Goal: Information Seeking & Learning: Learn about a topic

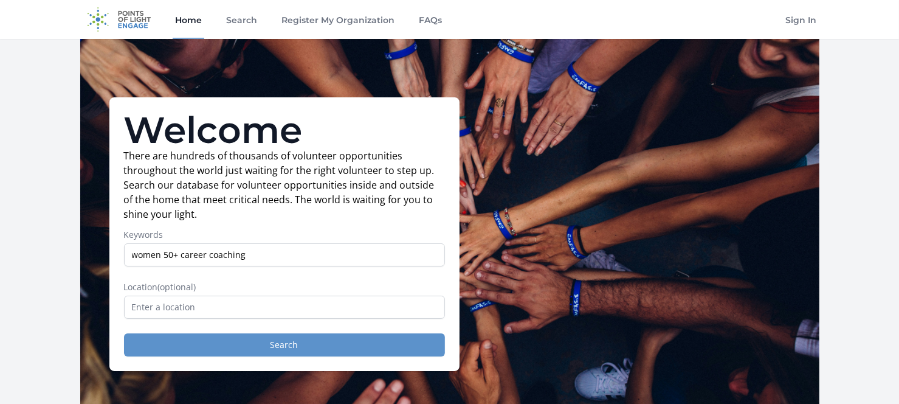
type input "women 50+ career coaching"
click at [286, 341] on button "Search" at bounding box center [284, 344] width 321 height 23
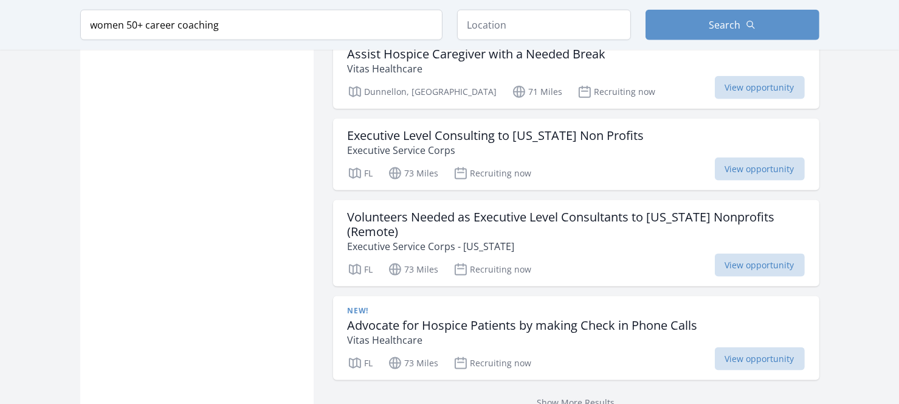
scroll to position [1548, 0]
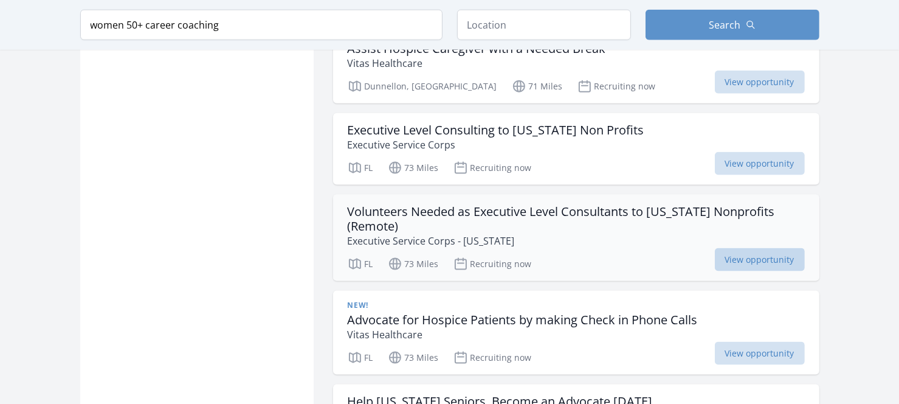
click at [747, 251] on span "View opportunity" at bounding box center [760, 259] width 90 height 23
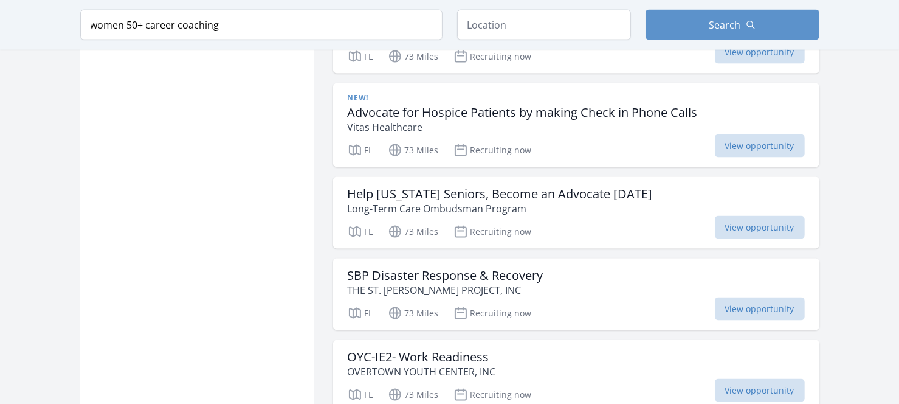
scroll to position [1779, 0]
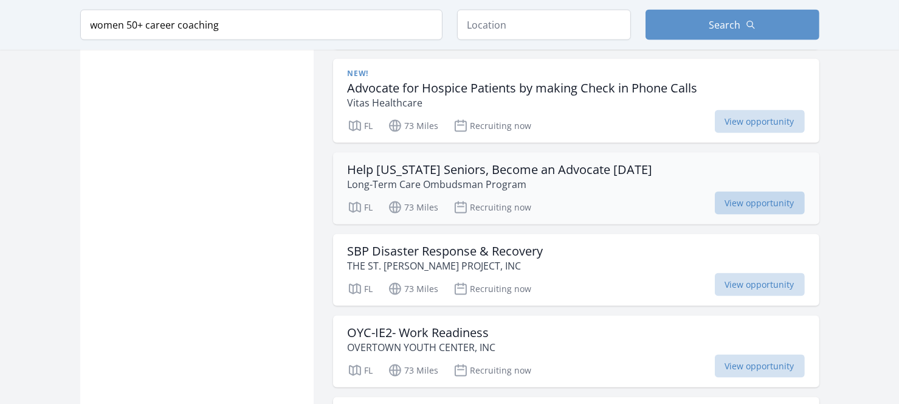
click at [767, 198] on span "View opportunity" at bounding box center [760, 203] width 90 height 23
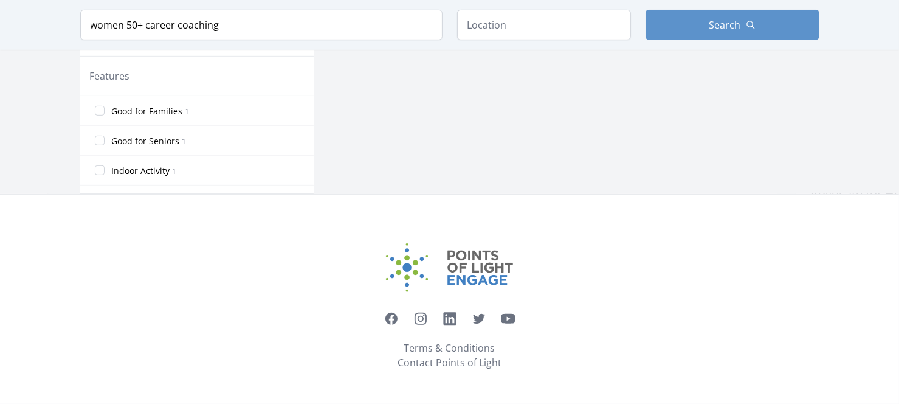
scroll to position [590, 0]
